Goal: Find specific fact: Find contact information

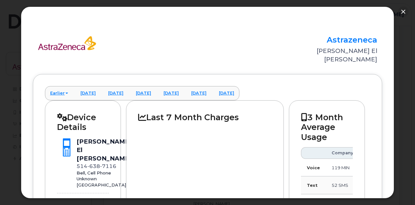
scroll to position [229, 0]
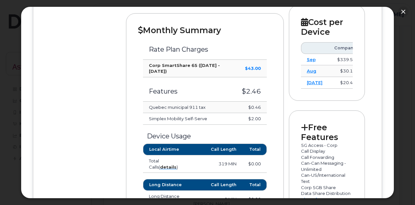
click at [0, 55] on div at bounding box center [207, 102] width 415 height 205
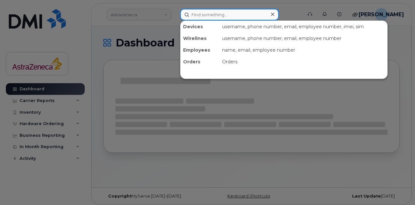
click at [215, 19] on input at bounding box center [229, 15] width 99 height 12
paste input "[PERSON_NAME]"
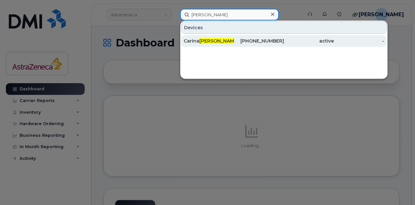
type input "D'Aiuto"
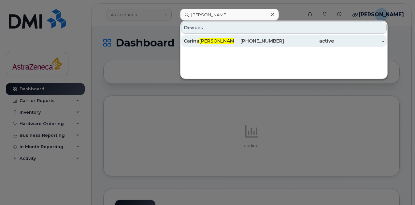
click at [240, 41] on div "514-649-1823" at bounding box center [259, 41] width 50 height 7
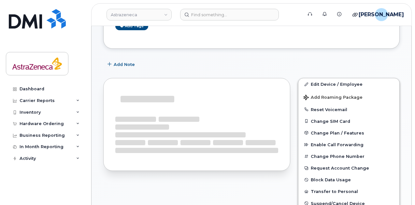
scroll to position [75, 0]
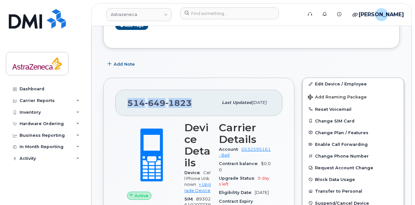
drag, startPoint x: 195, startPoint y: 102, endPoint x: 126, endPoint y: 99, distance: 68.7
click at [126, 99] on div "514 649 1823 Last updated Sep 02, 2025" at bounding box center [198, 103] width 167 height 26
copy span "514 649 1823"
